Goal: Task Accomplishment & Management: Manage account settings

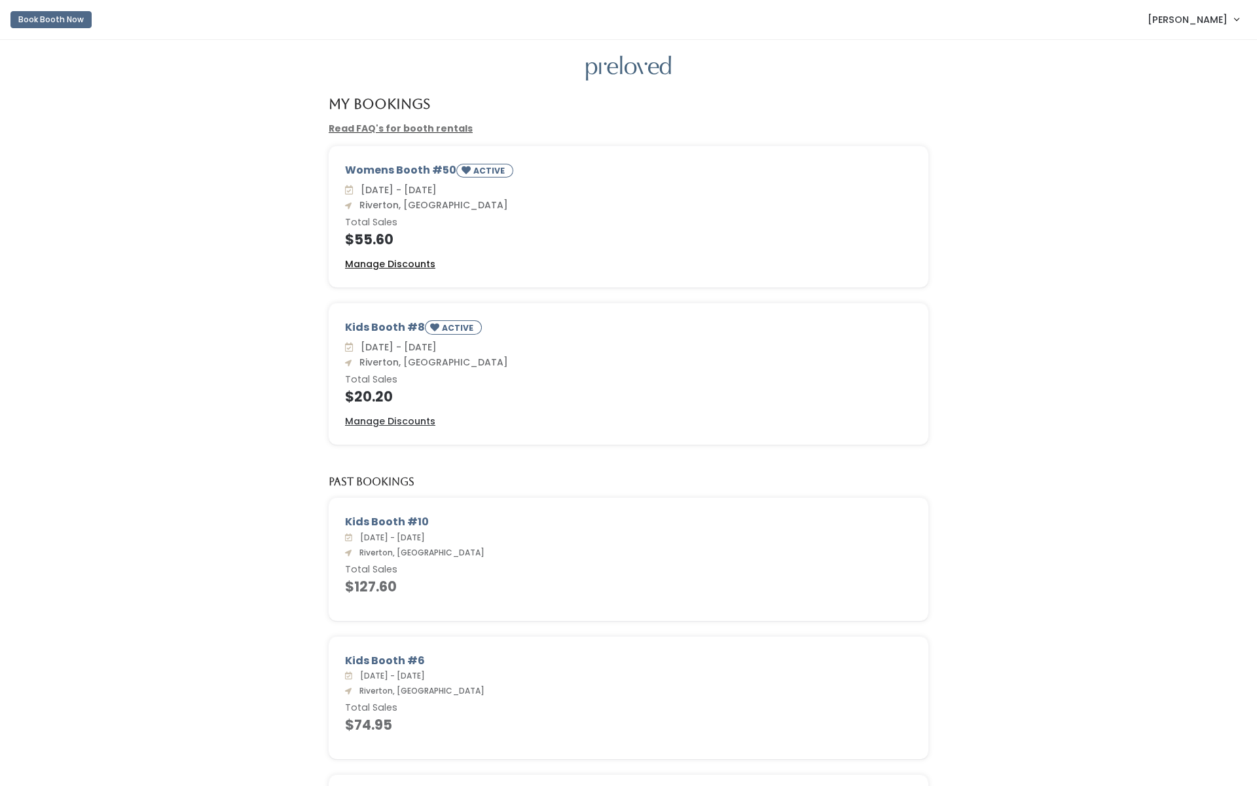
click at [414, 261] on u "Manage Discounts" at bounding box center [390, 263] width 90 height 13
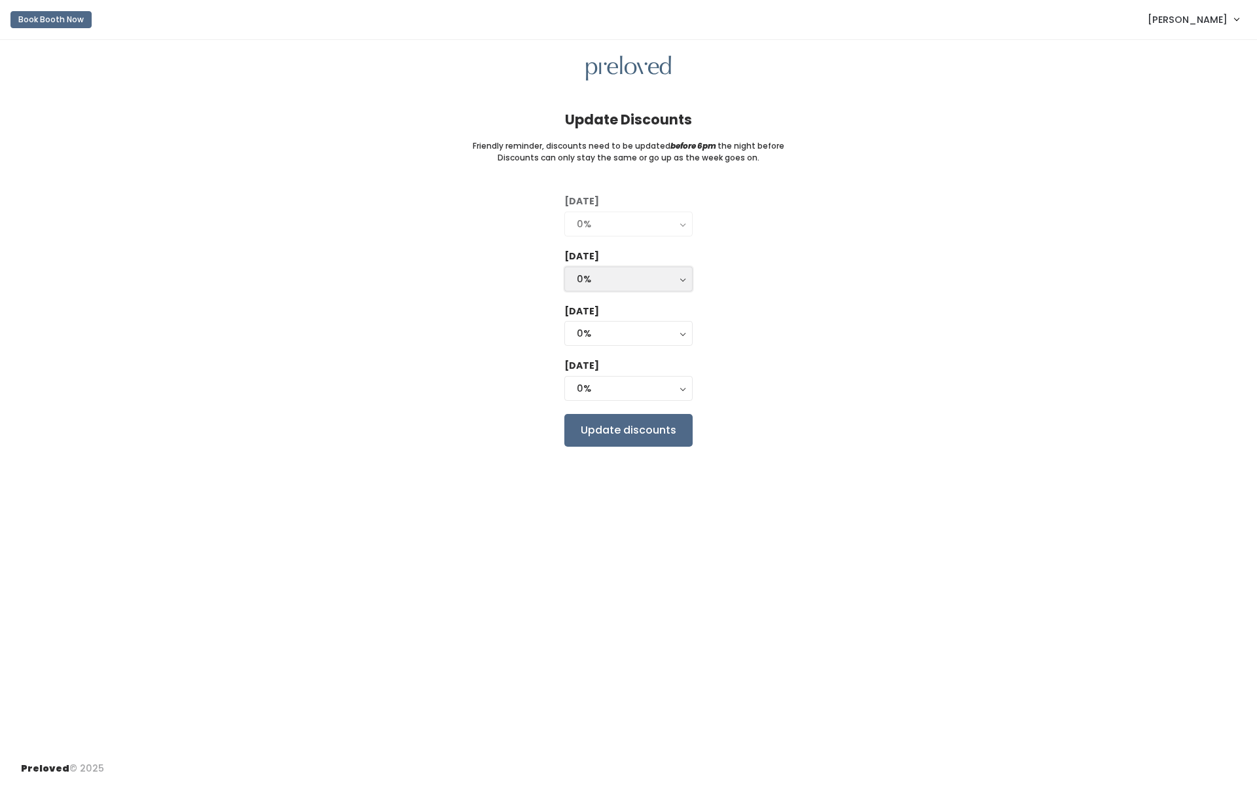
click at [650, 279] on div "0%" at bounding box center [628, 279] width 103 height 14
click at [622, 328] on link "25%" at bounding box center [628, 332] width 127 height 24
select select "25%"
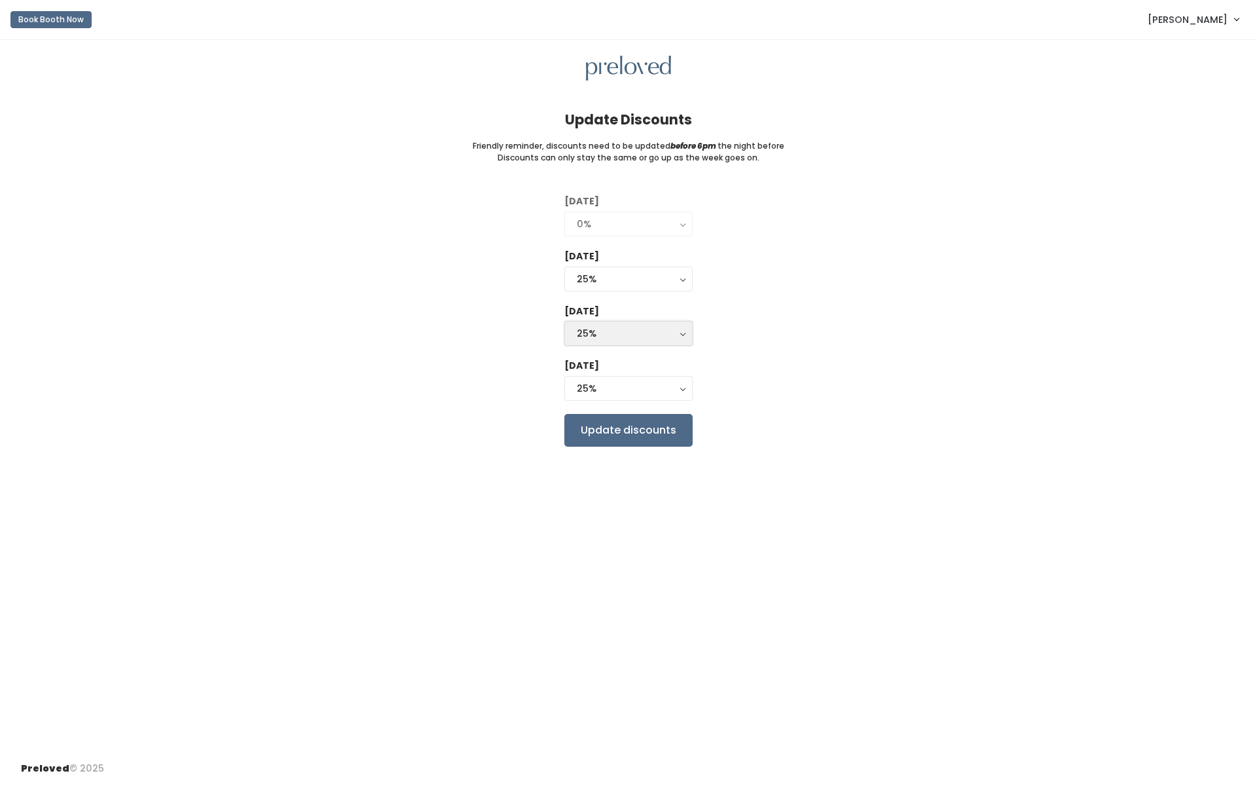
click at [624, 327] on div "25%" at bounding box center [628, 333] width 103 height 14
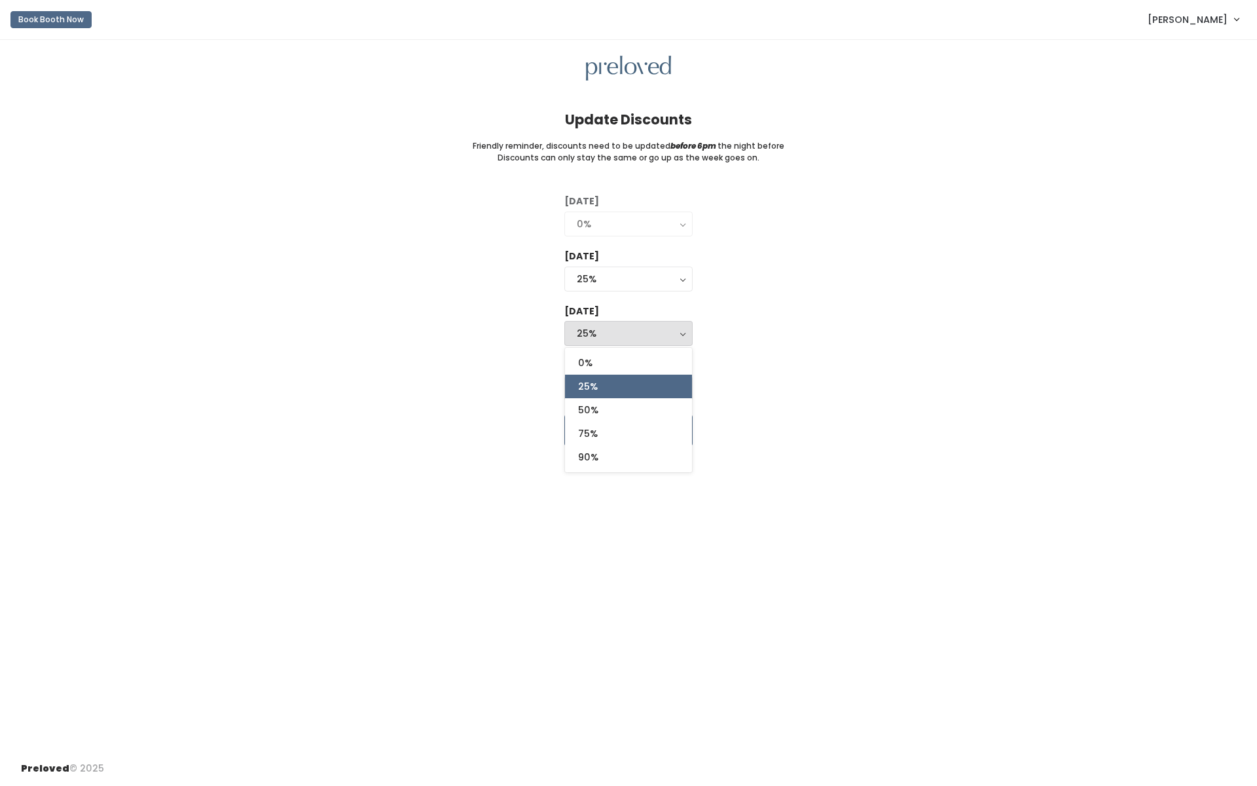
click at [843, 359] on div "Tuesday 0% 25% 50% 75% 90% 0% Wednesday 0% 25% 50% 75% 90% 25% 0% 25% 50% 75% 9…" at bounding box center [628, 319] width 1215 height 251
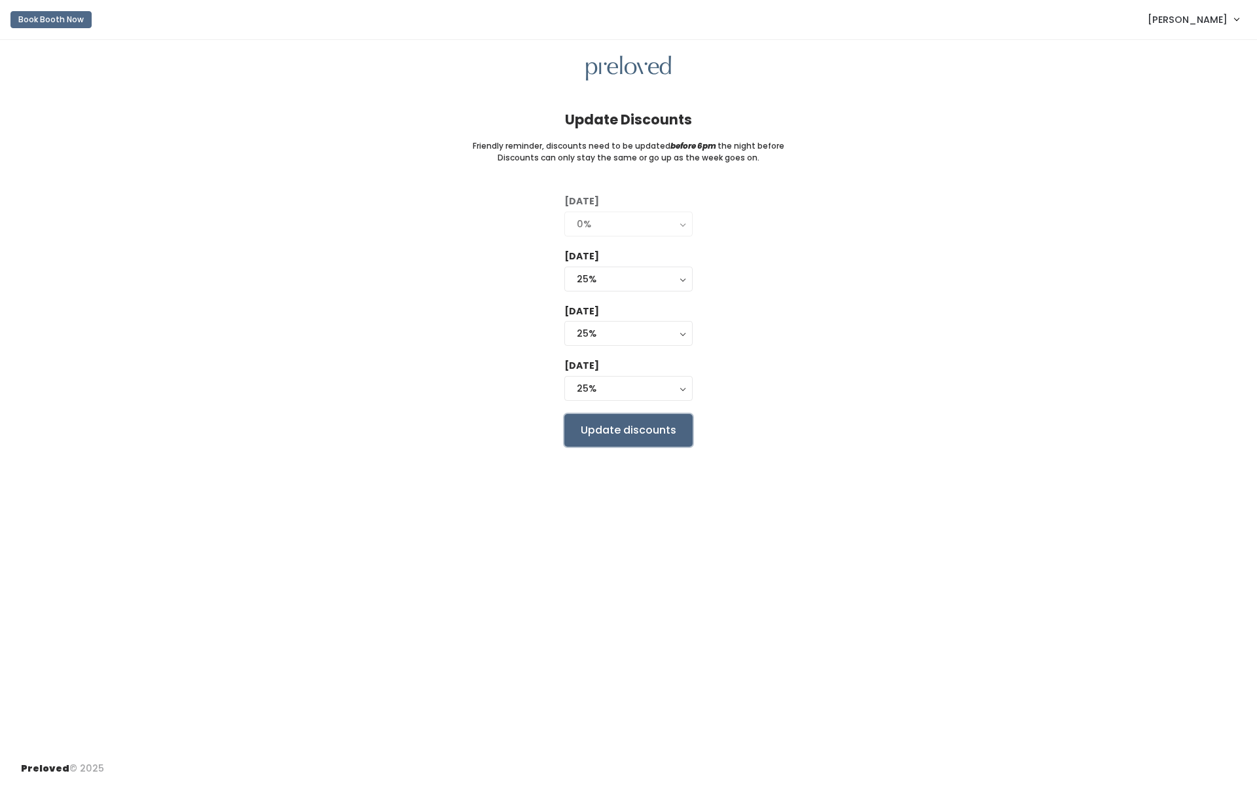
click at [608, 435] on input "Update discounts" at bounding box center [628, 430] width 128 height 33
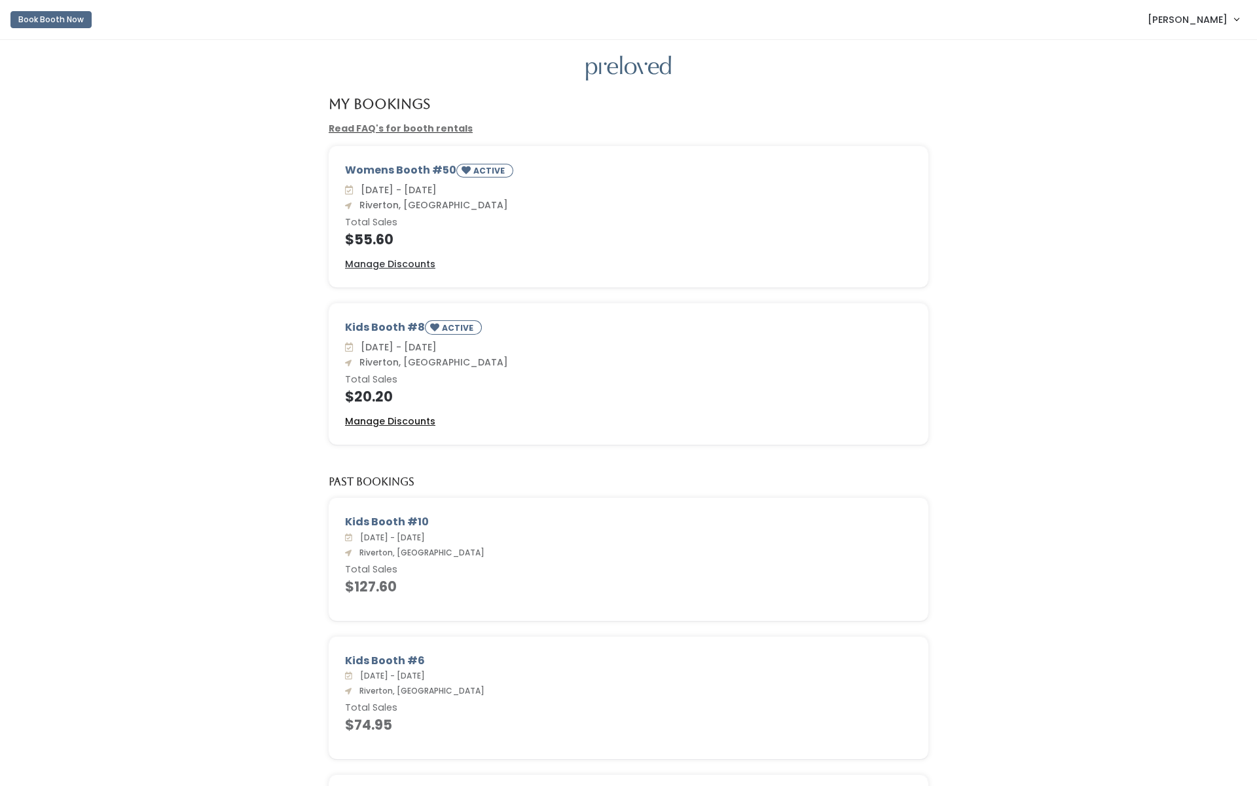
click at [395, 416] on u "Manage Discounts" at bounding box center [390, 420] width 90 height 13
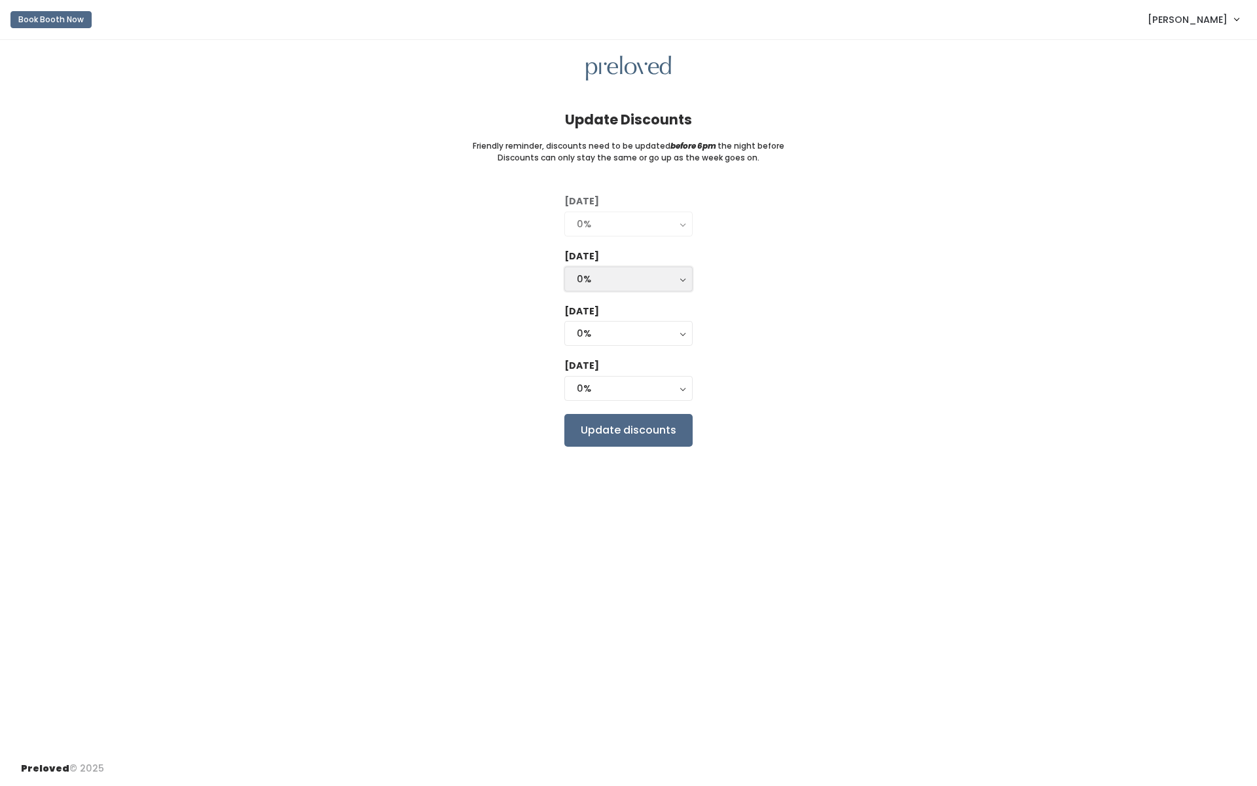
click at [648, 278] on div "0%" at bounding box center [628, 279] width 103 height 14
click at [636, 333] on link "25%" at bounding box center [628, 332] width 127 height 24
select select "25%"
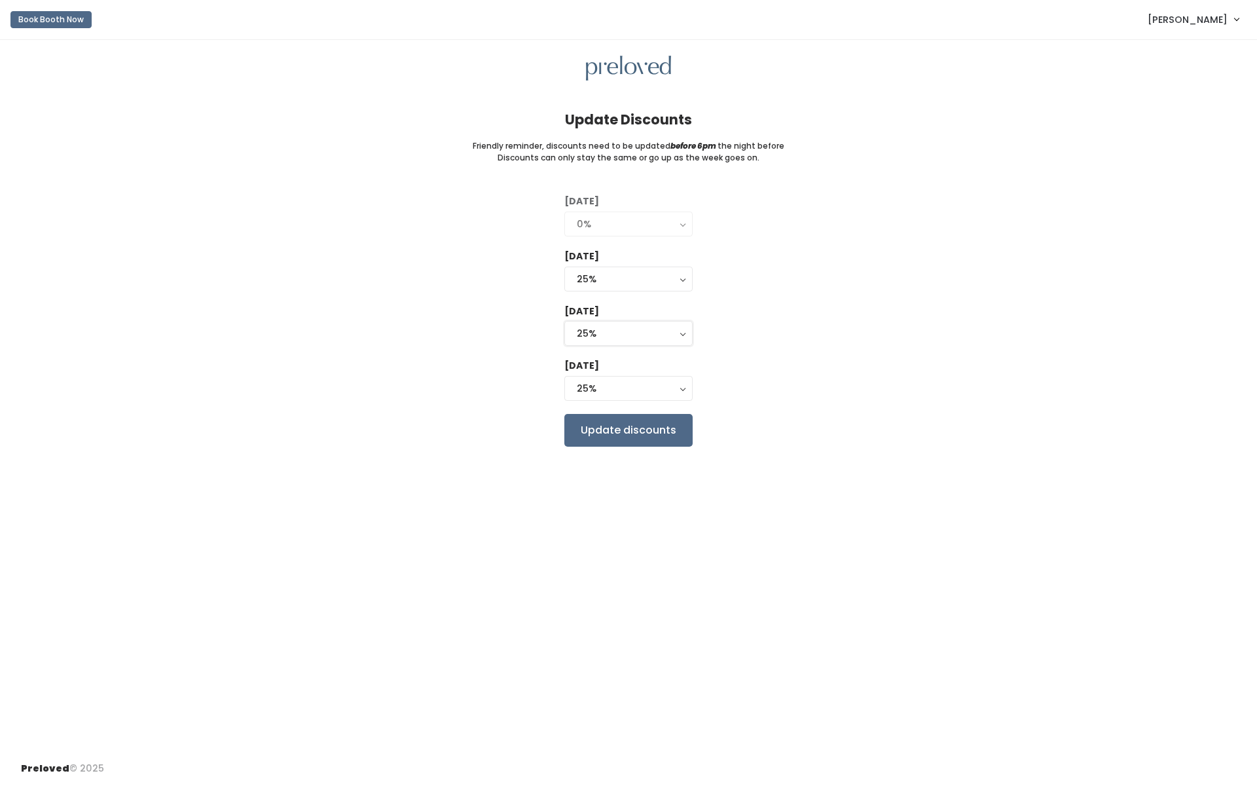
click at [636, 333] on div "25%" at bounding box center [628, 333] width 103 height 14
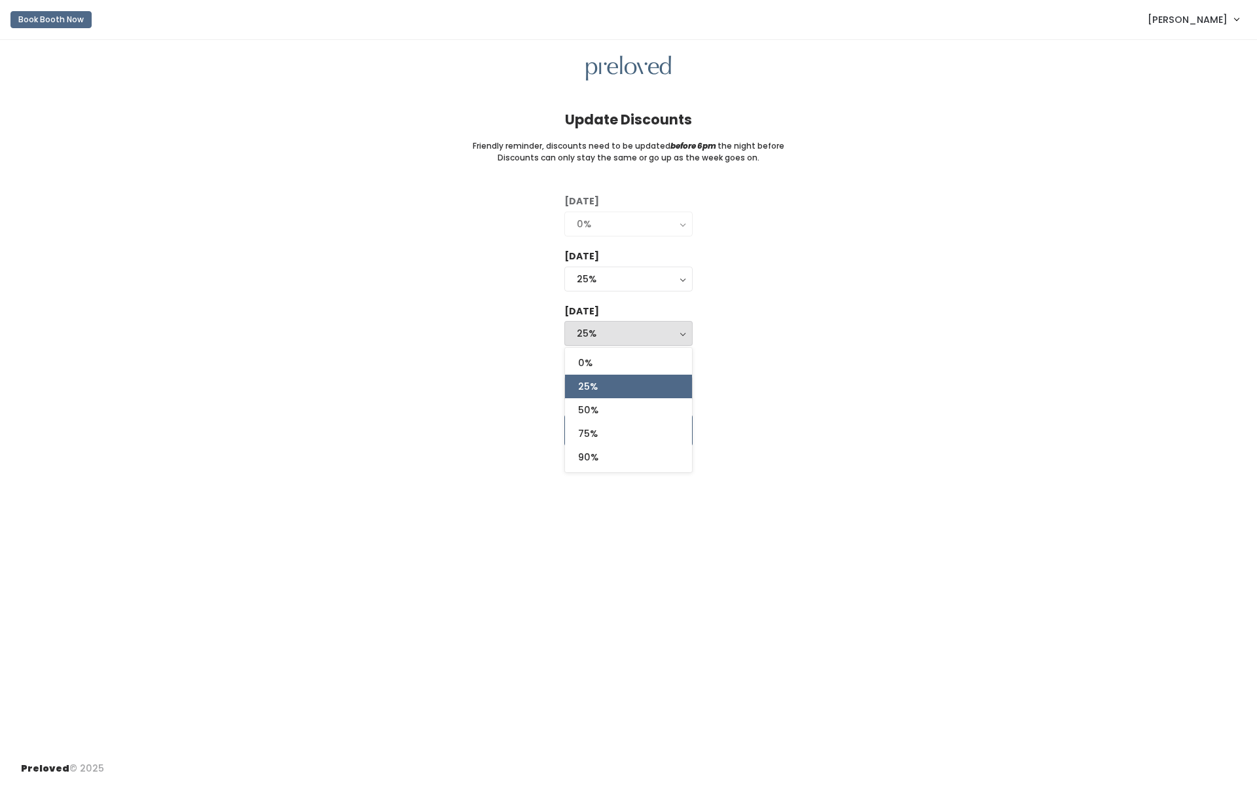
click at [595, 387] on span "25%" at bounding box center [588, 386] width 20 height 14
select select "25%"
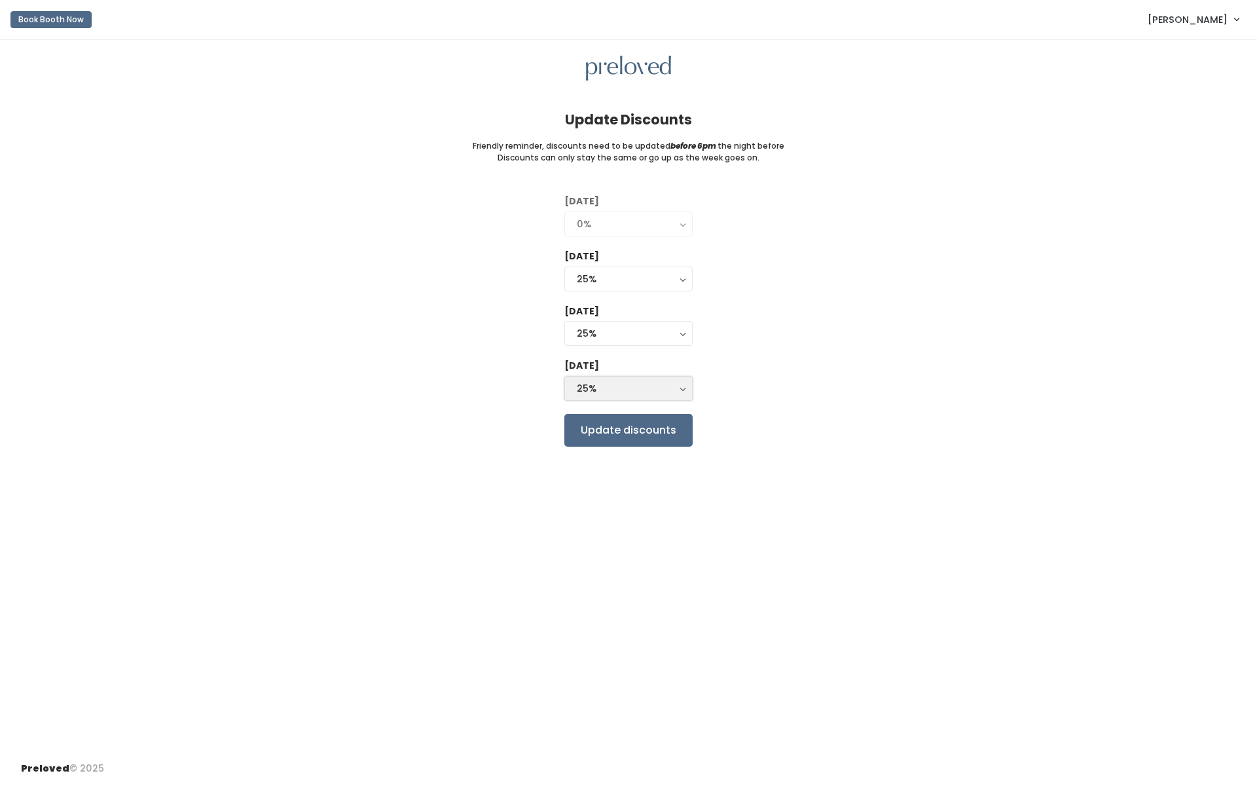
click at [597, 386] on div "25%" at bounding box center [628, 388] width 103 height 14
click at [595, 461] on span "50%" at bounding box center [588, 465] width 20 height 14
select select "50%"
click at [609, 435] on input "Update discounts" at bounding box center [628, 430] width 128 height 33
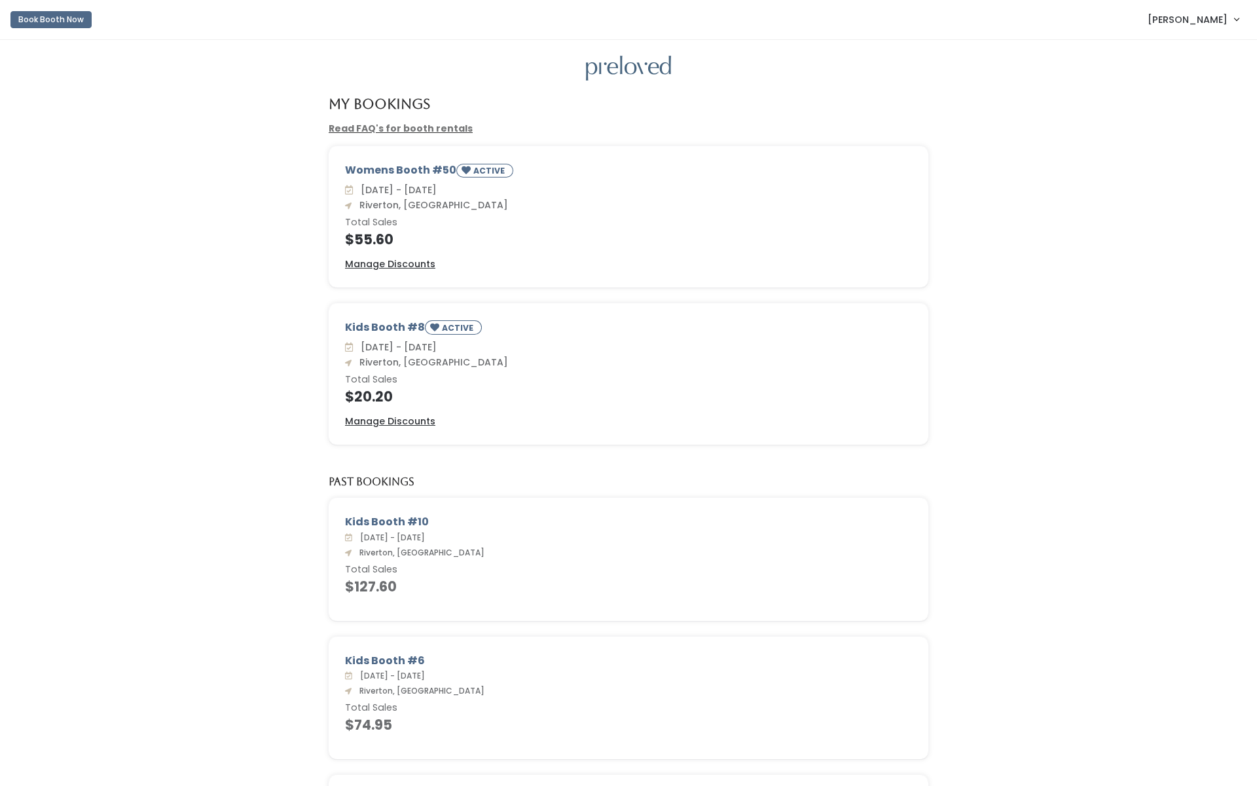
click at [94, 5] on div "Book Booth Now [PERSON_NAME] My bookings Account settings Logout" at bounding box center [631, 19] width 1242 height 29
